Goal: Transaction & Acquisition: Purchase product/service

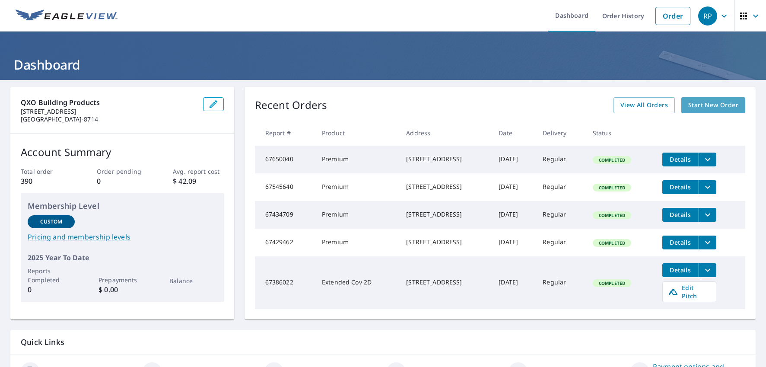
click at [722, 106] on span "Start New Order" at bounding box center [714, 105] width 50 height 11
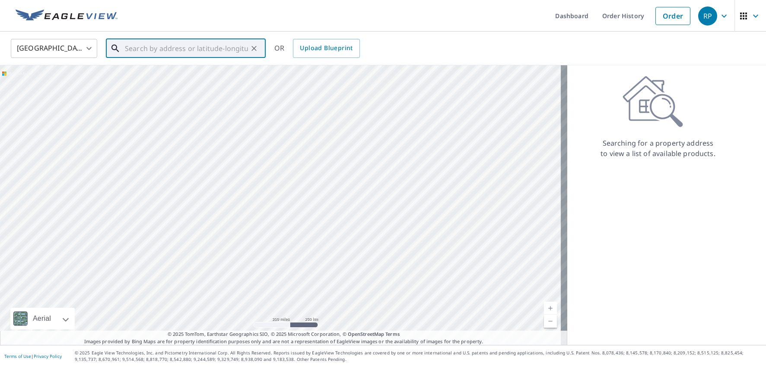
click at [182, 57] on input "text" at bounding box center [186, 48] width 123 height 24
click at [170, 79] on p "Washougal, WA 98671" at bounding box center [191, 83] width 136 height 9
type input "[STREET_ADDRESS]"
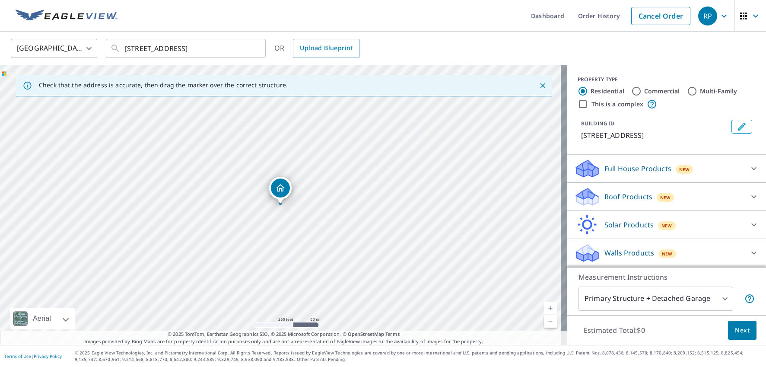
click at [621, 200] on p "Roof Products" at bounding box center [629, 196] width 48 height 10
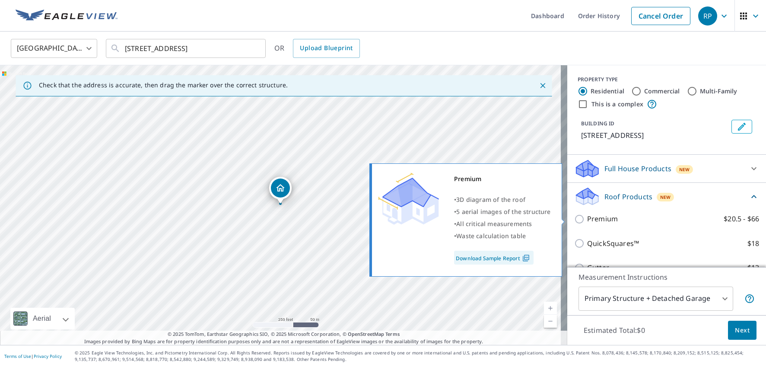
click at [587, 217] on p "Premium" at bounding box center [602, 219] width 31 height 11
click at [583, 217] on input "Premium $20.5 - $66" at bounding box center [580, 219] width 13 height 10
checkbox input "true"
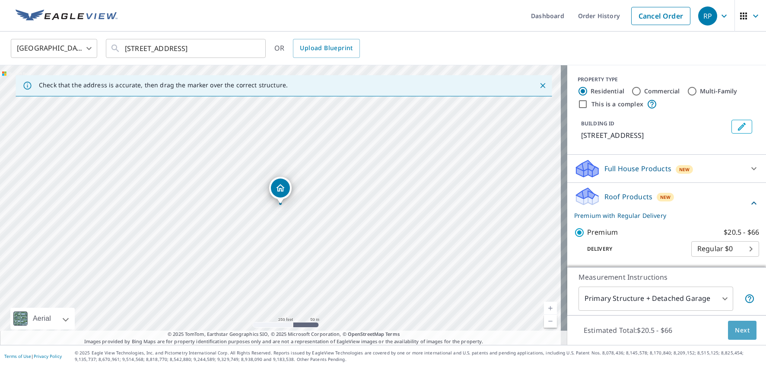
click at [728, 330] on button "Next" at bounding box center [742, 330] width 29 height 19
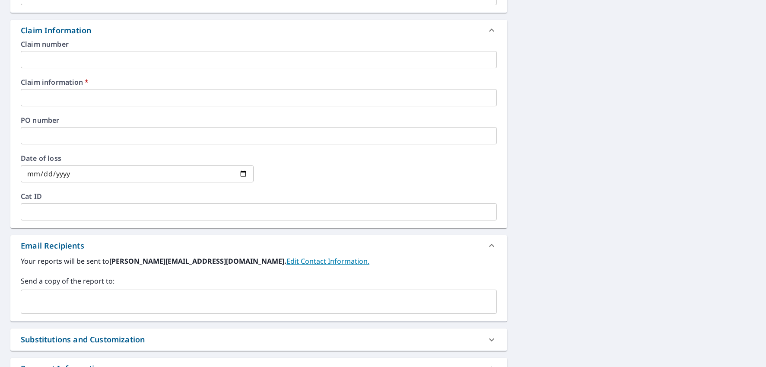
scroll to position [369, 0]
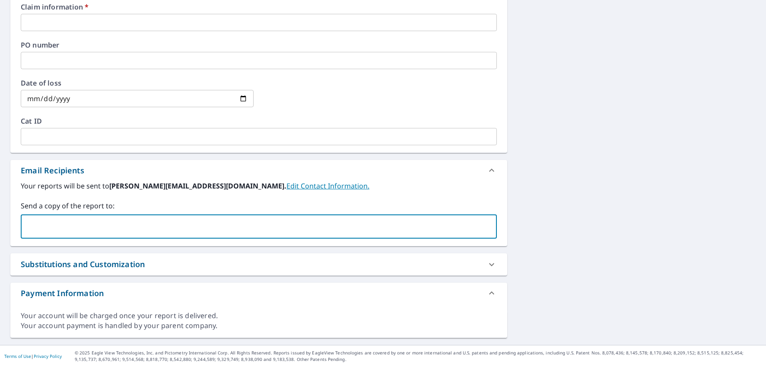
click at [91, 221] on input "text" at bounding box center [253, 226] width 456 height 16
paste input "[EMAIL_ADDRESS][DOMAIN_NAME]"
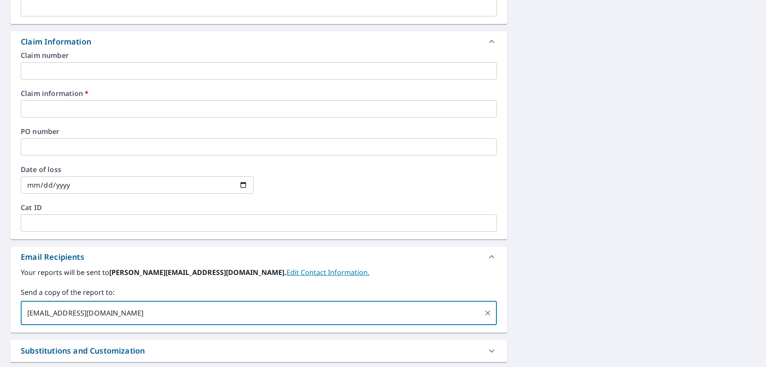
type input "[EMAIL_ADDRESS][DOMAIN_NAME]"
checkbox input "true"
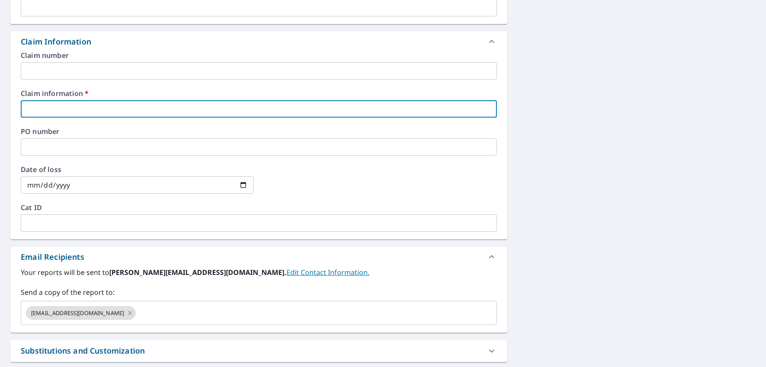
click at [90, 102] on input "text" at bounding box center [259, 108] width 476 height 17
paste input "521091"
type input "521091"
checkbox input "true"
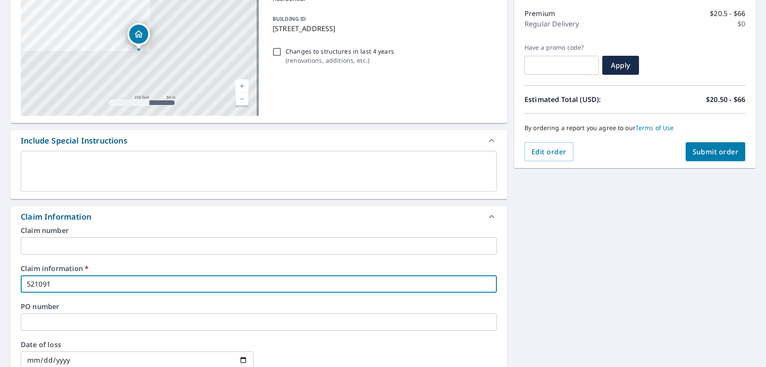
scroll to position [23, 0]
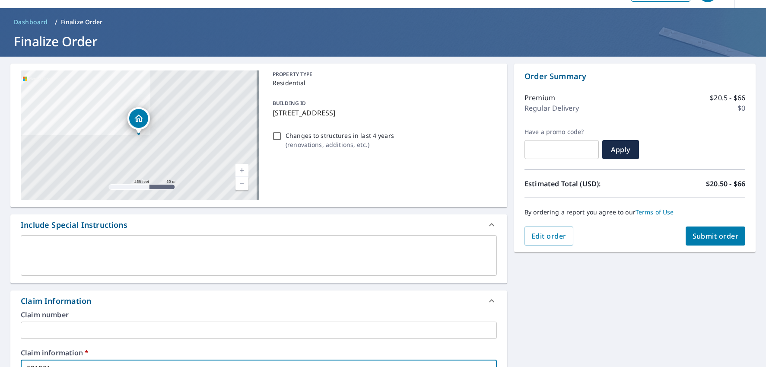
type input "521091"
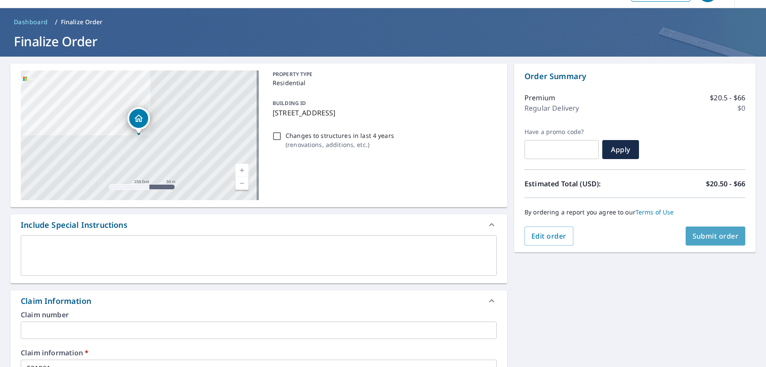
click at [711, 236] on span "Submit order" at bounding box center [716, 236] width 46 height 10
checkbox input "true"
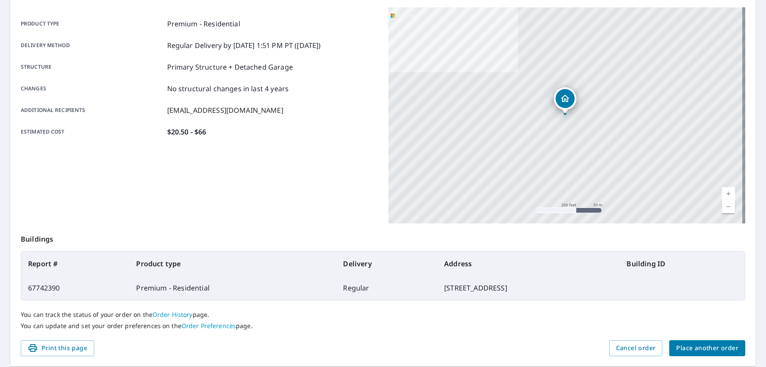
scroll to position [142, 0]
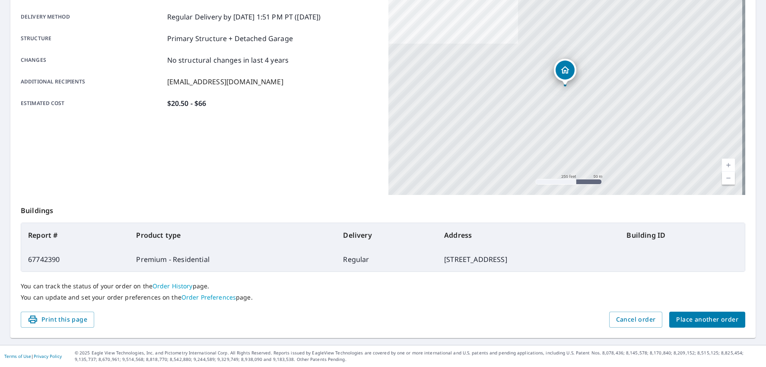
drag, startPoint x: 370, startPoint y: 261, endPoint x: 495, endPoint y: 267, distance: 124.6
click at [495, 267] on td "[STREET_ADDRESS]" at bounding box center [528, 259] width 182 height 24
copy td "[STREET_ADDRESS]"
